Goal: Task Accomplishment & Management: Use online tool/utility

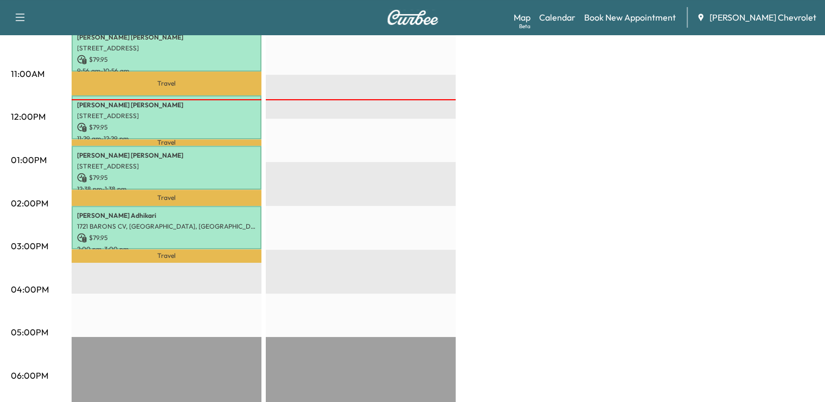
scroll to position [390, 0]
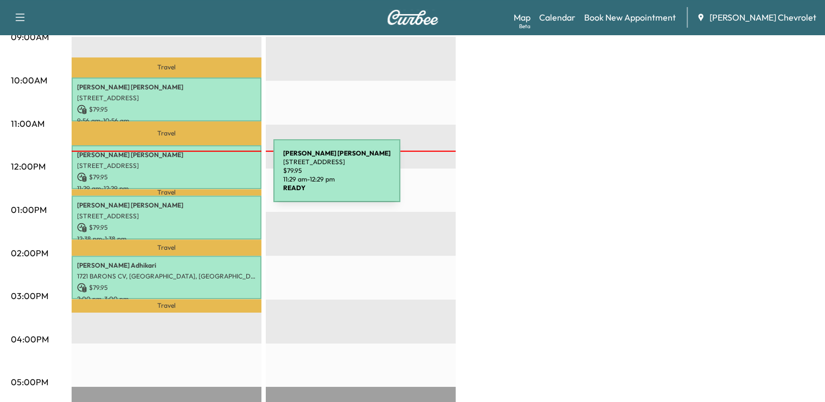
scroll to position [347, 0]
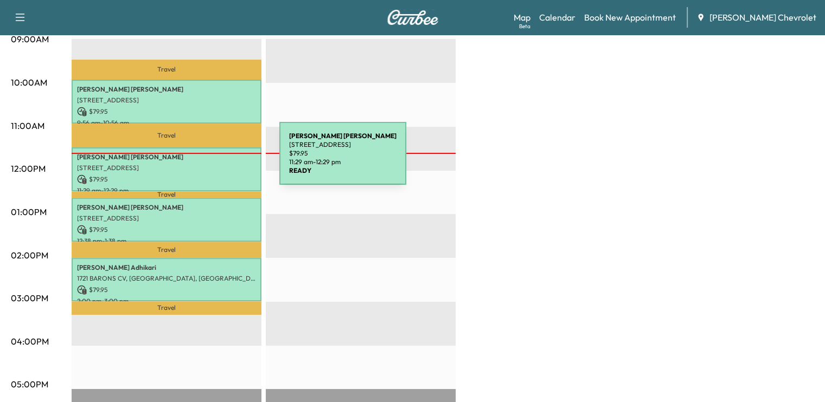
click at [198, 160] on div "[PERSON_NAME] [STREET_ADDRESS] $ 79.95 11:29 am - 12:29 pm" at bounding box center [167, 170] width 190 height 44
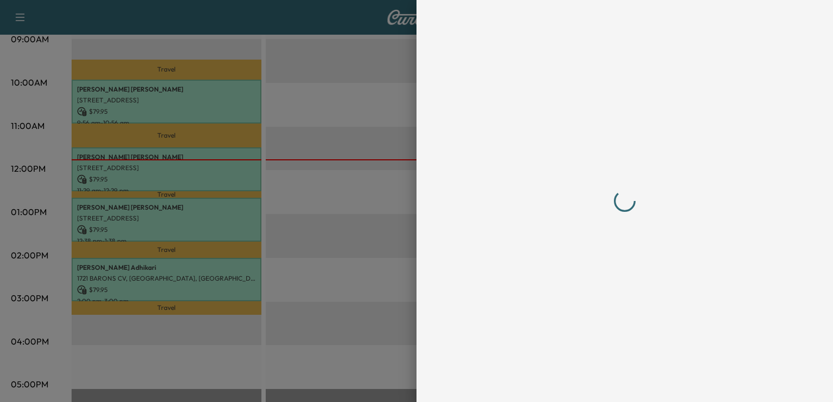
click at [556, 84] on div at bounding box center [624, 201] width 321 height 359
click at [282, 144] on div at bounding box center [416, 201] width 833 height 402
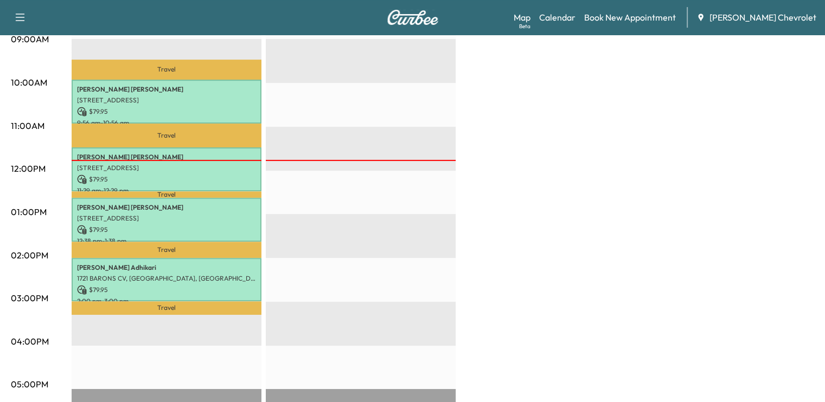
drag, startPoint x: 282, startPoint y: 144, endPoint x: 294, endPoint y: 119, distance: 27.7
click at [294, 119] on div "EST Start" at bounding box center [361, 258] width 190 height 701
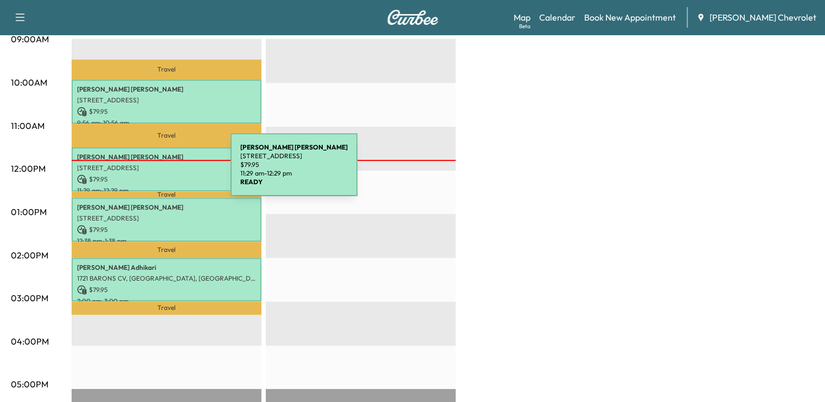
click at [149, 175] on p "$ 79.95" at bounding box center [166, 180] width 179 height 10
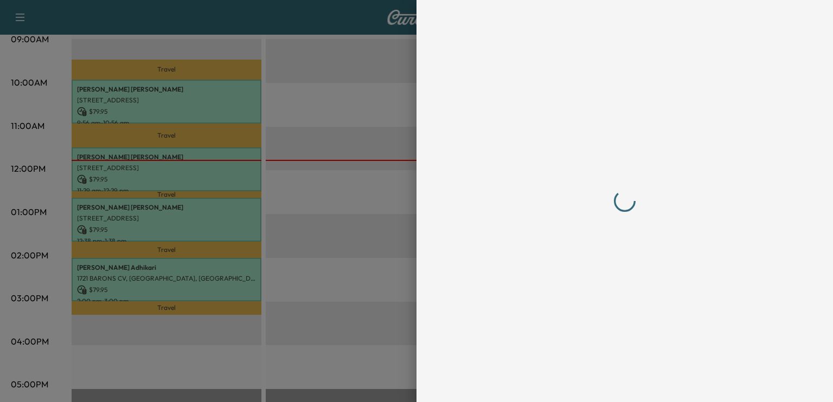
click at [399, 234] on div at bounding box center [416, 201] width 833 height 402
